Goal: Navigation & Orientation: Understand site structure

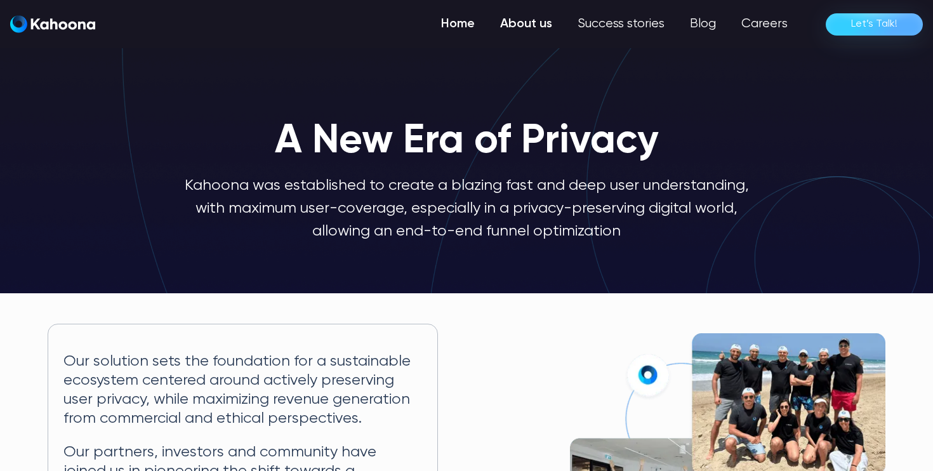
click at [467, 22] on link "Home" at bounding box center [458, 23] width 59 height 25
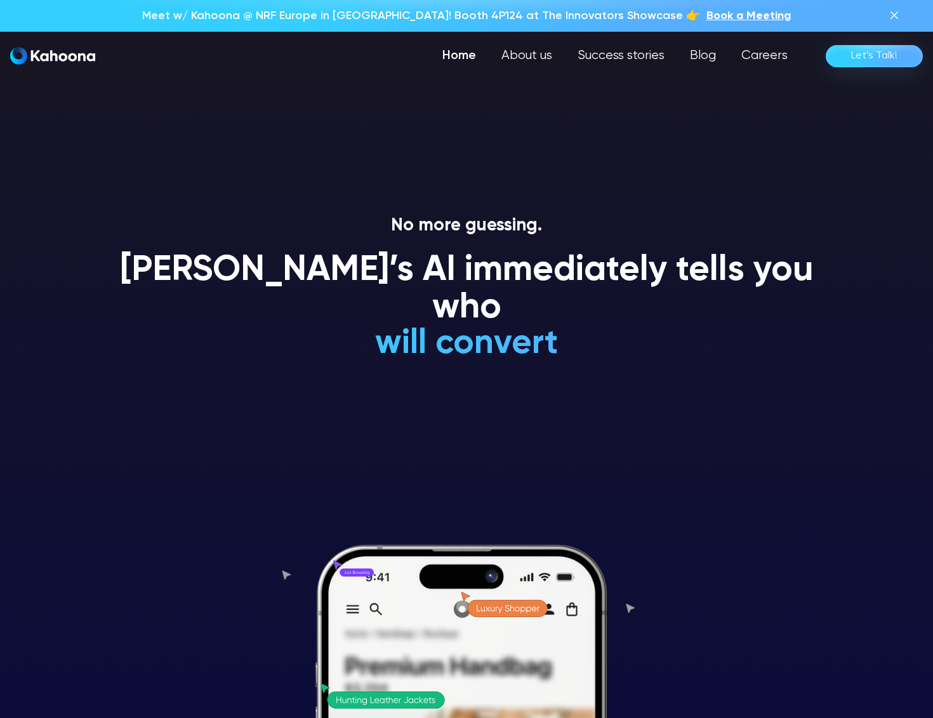
drag, startPoint x: 519, startPoint y: 53, endPoint x: 571, endPoint y: 134, distance: 96.0
click at [518, 54] on link "About us" at bounding box center [527, 55] width 76 height 25
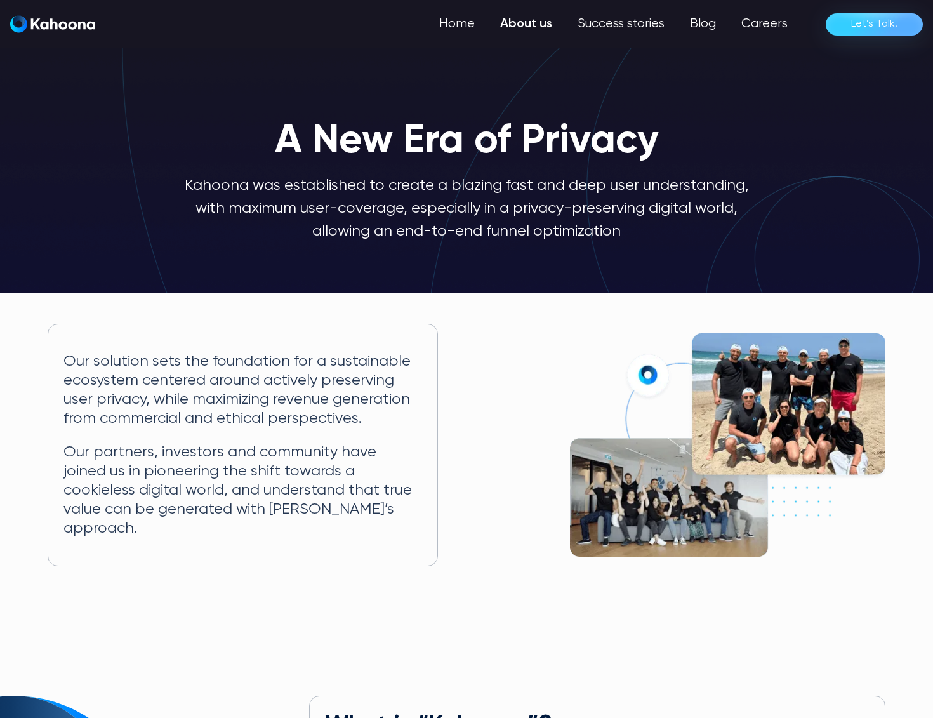
click at [726, 382] on img at bounding box center [728, 444] width 316 height 223
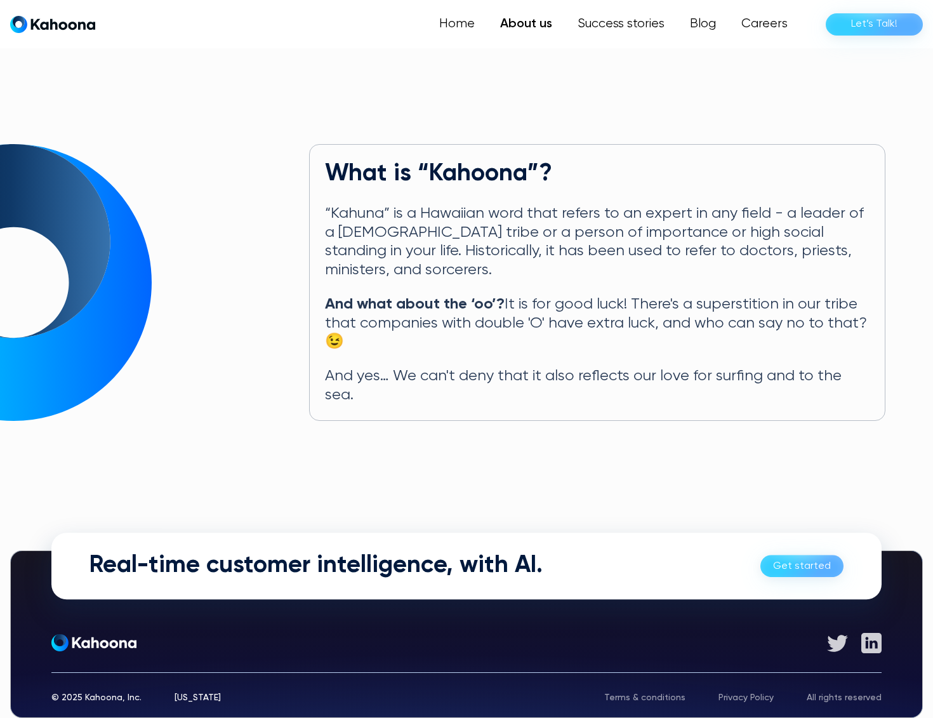
scroll to position [552, 0]
